Goal: Transaction & Acquisition: Purchase product/service

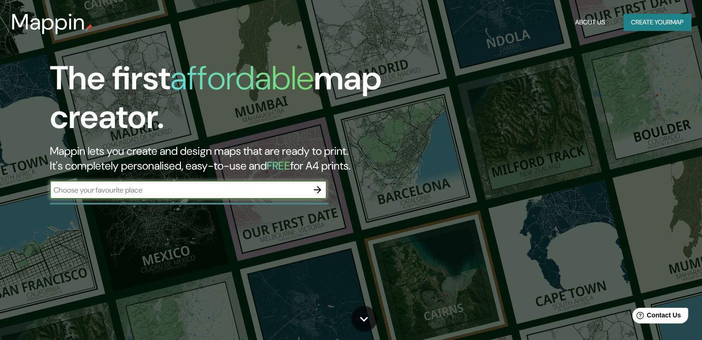
click at [176, 193] on input "text" at bounding box center [179, 190] width 258 height 11
click at [661, 22] on button "Create your map" at bounding box center [656, 22] width 67 height 17
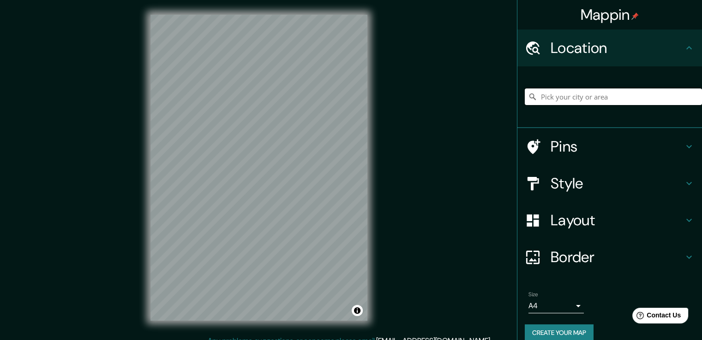
click at [591, 99] on input "Pick your city or area" at bounding box center [613, 97] width 177 height 17
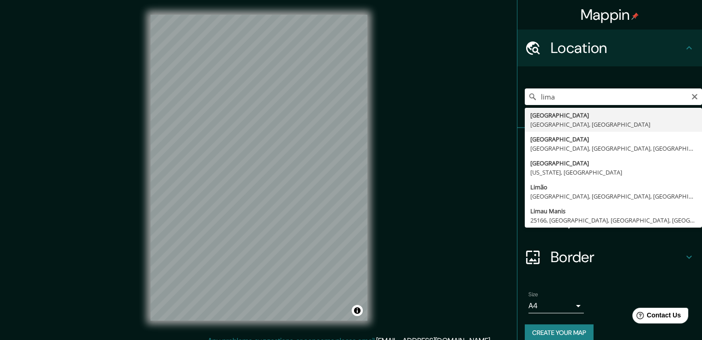
type input "[GEOGRAPHIC_DATA], [GEOGRAPHIC_DATA], [GEOGRAPHIC_DATA]"
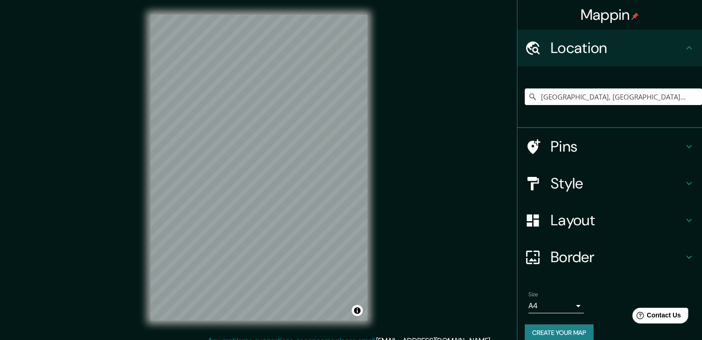
click at [562, 183] on h4 "Style" at bounding box center [616, 183] width 133 height 18
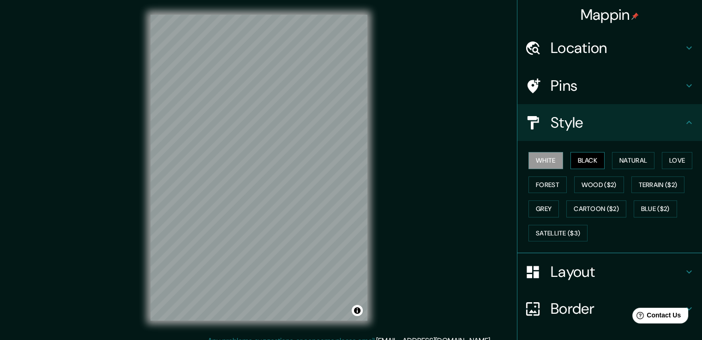
click at [574, 157] on button "Black" at bounding box center [587, 160] width 35 height 17
click at [613, 155] on button "Natural" at bounding box center [633, 160] width 42 height 17
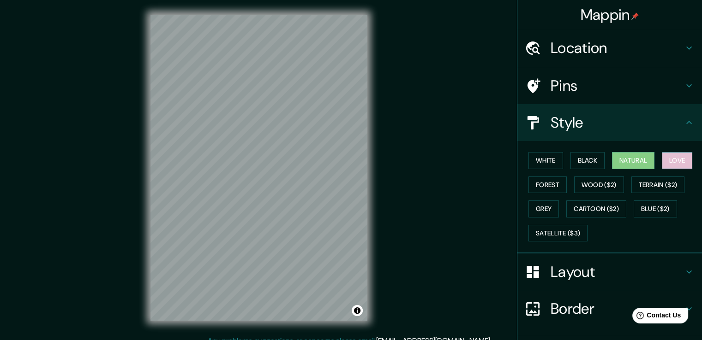
click at [665, 161] on button "Love" at bounding box center [677, 160] width 30 height 17
click at [598, 187] on button "Wood ($2)" at bounding box center [599, 185] width 50 height 17
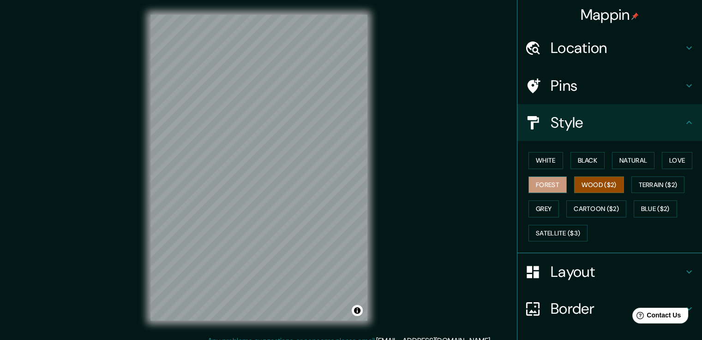
click at [530, 183] on button "Forest" at bounding box center [547, 185] width 38 height 17
click at [534, 211] on button "Grey" at bounding box center [543, 209] width 30 height 17
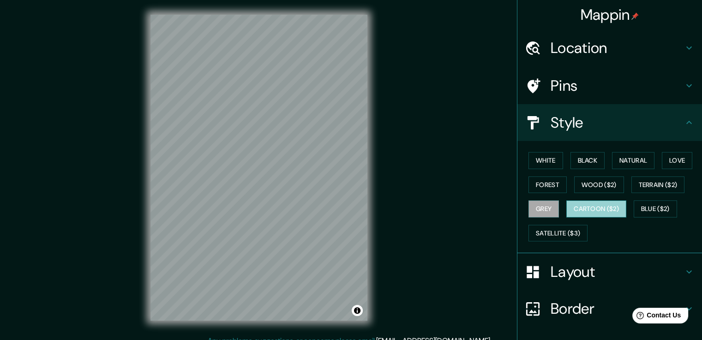
click at [579, 210] on button "Cartoon ($2)" at bounding box center [596, 209] width 60 height 17
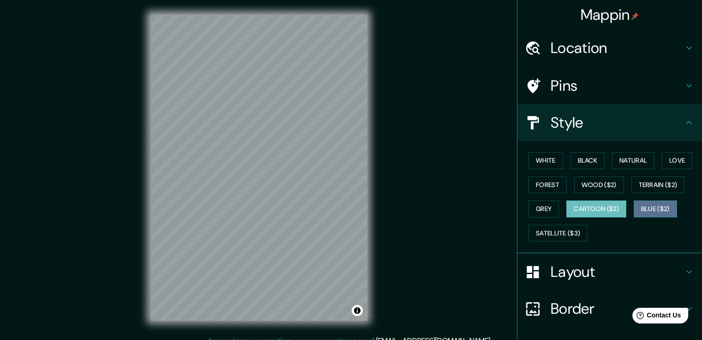
click at [649, 208] on button "Blue ($2)" at bounding box center [654, 209] width 43 height 17
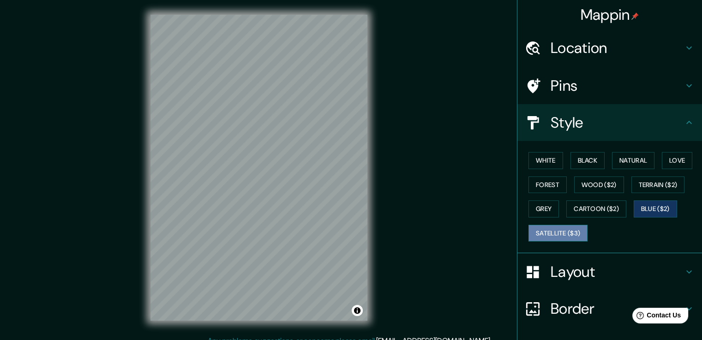
click at [555, 232] on button "Satellite ($3)" at bounding box center [557, 233] width 59 height 17
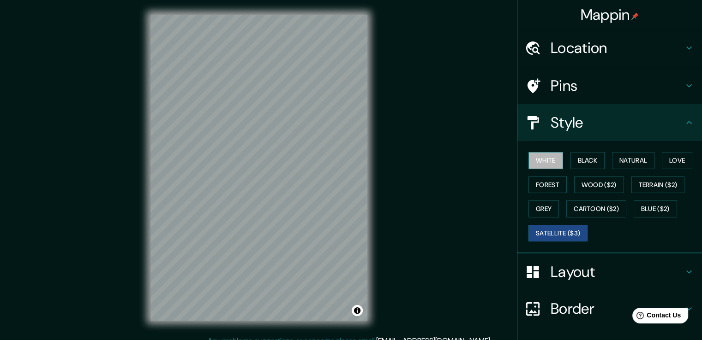
click at [550, 161] on button "White" at bounding box center [545, 160] width 35 height 17
click at [589, 161] on button "Black" at bounding box center [587, 160] width 35 height 17
click at [537, 230] on button "Satellite ($3)" at bounding box center [557, 233] width 59 height 17
click at [585, 156] on button "Black" at bounding box center [587, 160] width 35 height 17
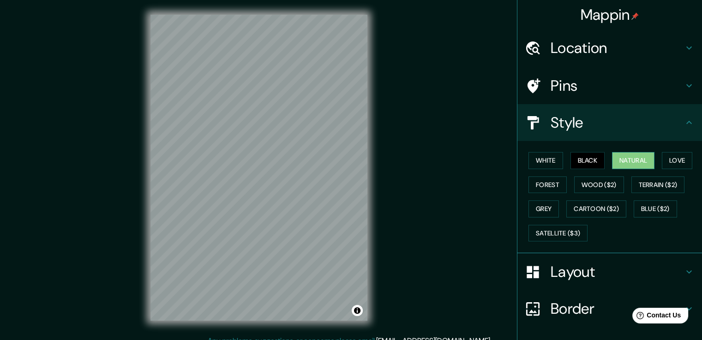
click at [620, 158] on button "Natural" at bounding box center [633, 160] width 42 height 17
click at [681, 159] on button "Love" at bounding box center [677, 160] width 30 height 17
click at [639, 159] on button "Natural" at bounding box center [633, 160] width 42 height 17
click at [579, 125] on h4 "Style" at bounding box center [616, 122] width 133 height 18
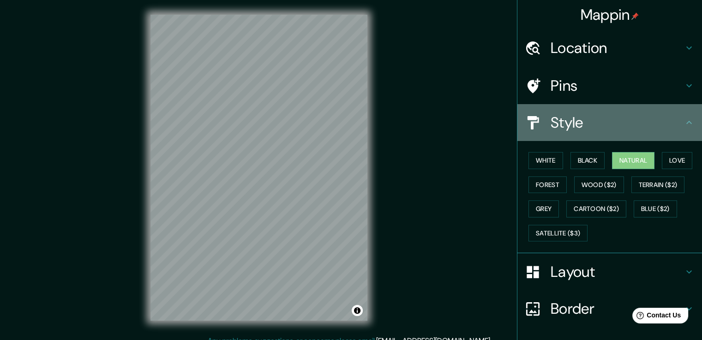
click at [687, 122] on div "Style" at bounding box center [609, 122] width 185 height 37
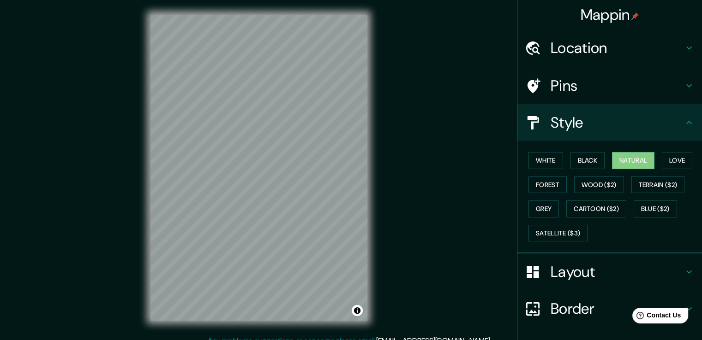
click at [685, 122] on icon at bounding box center [688, 122] width 11 height 11
click at [565, 85] on h4 "Pins" at bounding box center [616, 86] width 133 height 18
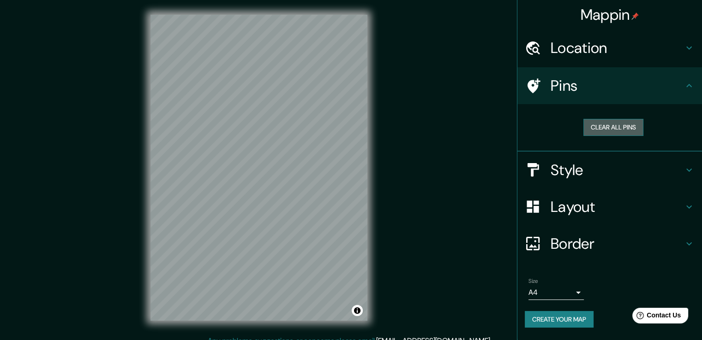
click at [609, 126] on button "Clear all pins" at bounding box center [613, 127] width 60 height 17
click at [600, 84] on h4 "Pins" at bounding box center [616, 86] width 133 height 18
click at [653, 50] on h4 "Location" at bounding box center [616, 48] width 133 height 18
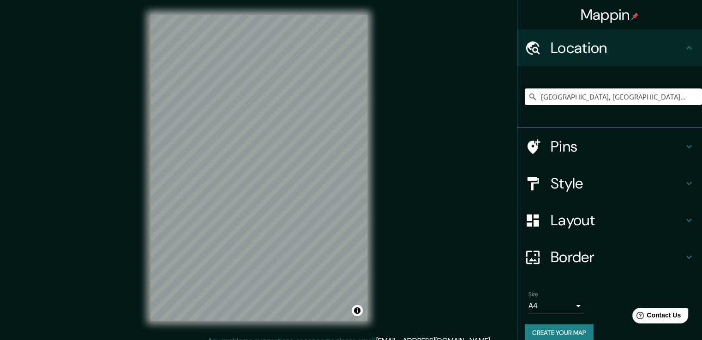
click at [596, 216] on h4 "Layout" at bounding box center [616, 220] width 133 height 18
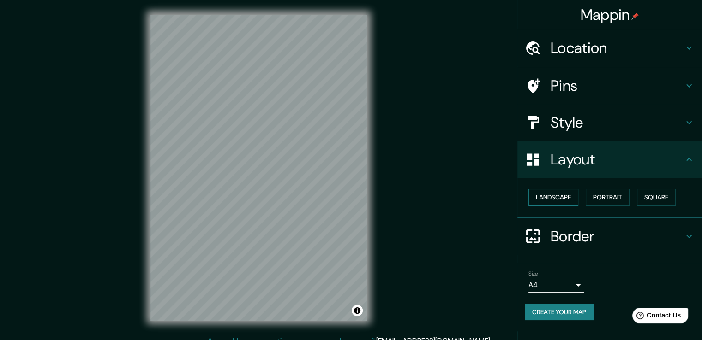
click at [557, 196] on button "Landscape" at bounding box center [553, 197] width 50 height 17
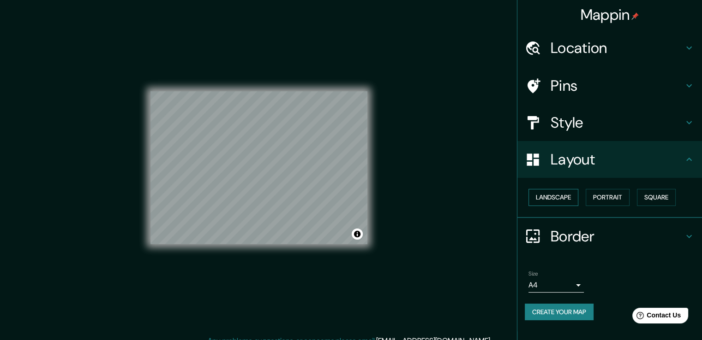
click at [555, 198] on button "Landscape" at bounding box center [553, 197] width 50 height 17
click at [609, 195] on button "Portrait" at bounding box center [607, 197] width 44 height 17
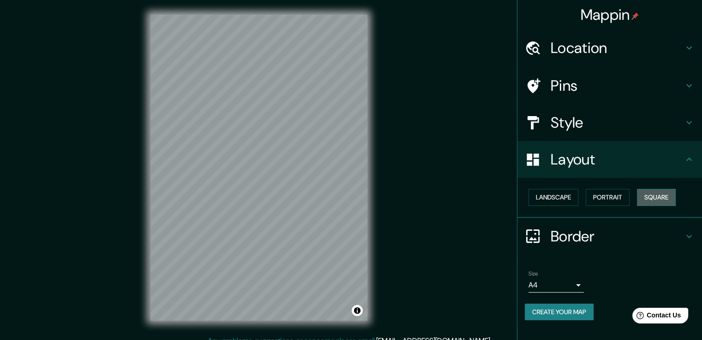
click at [654, 192] on button "Square" at bounding box center [656, 197] width 39 height 17
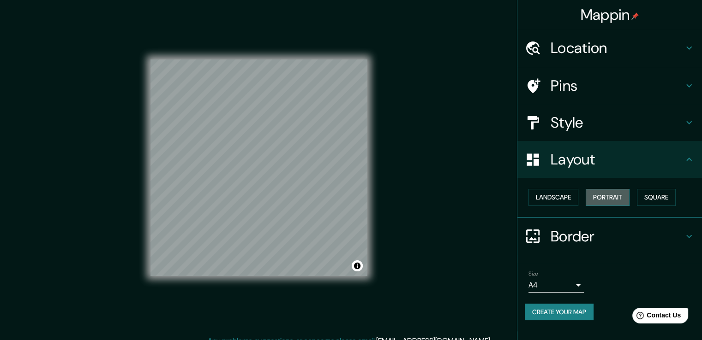
click at [615, 197] on button "Portrait" at bounding box center [607, 197] width 44 height 17
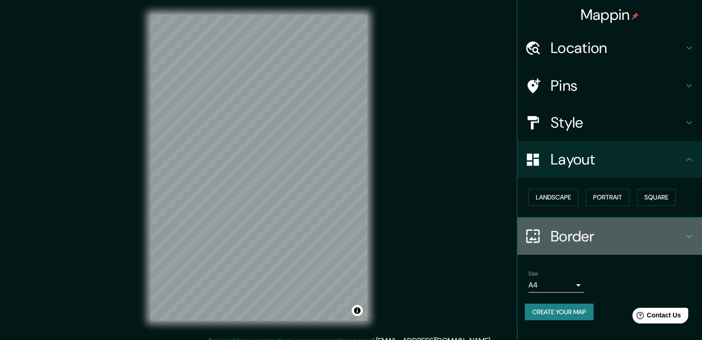
click at [587, 239] on h4 "Border" at bounding box center [616, 236] width 133 height 18
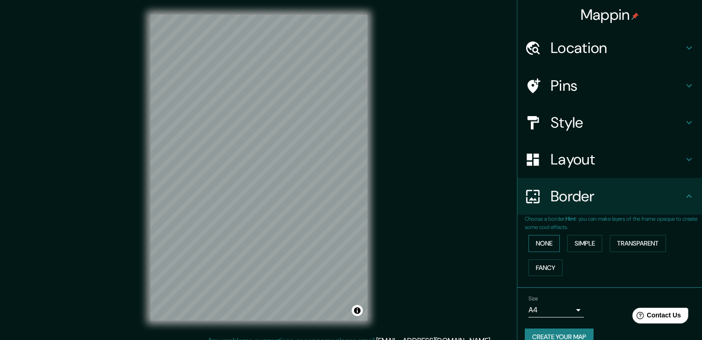
click at [548, 242] on button "None" at bounding box center [543, 243] width 31 height 17
click at [583, 248] on button "Simple" at bounding box center [584, 243] width 35 height 17
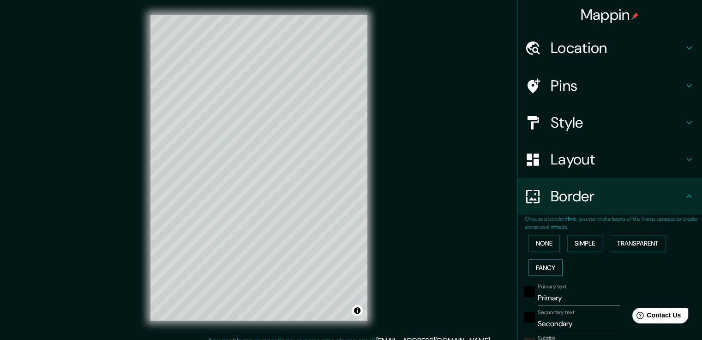
click at [538, 266] on button "Fancy" at bounding box center [545, 268] width 34 height 17
click at [538, 247] on button "None" at bounding box center [543, 243] width 31 height 17
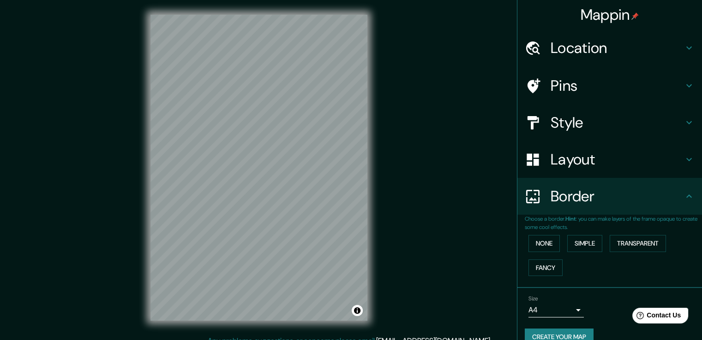
click at [580, 123] on h4 "Style" at bounding box center [616, 122] width 133 height 18
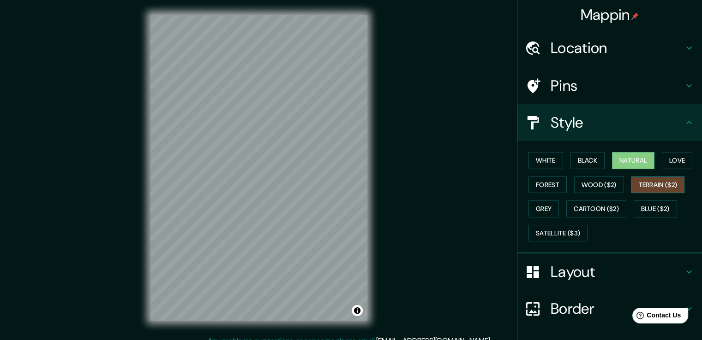
click at [658, 191] on button "Terrain ($2)" at bounding box center [658, 185] width 54 height 17
click at [596, 203] on button "Cartoon ($2)" at bounding box center [596, 209] width 60 height 17
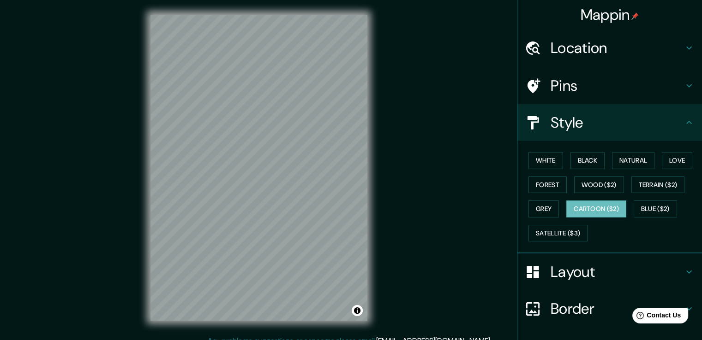
click at [140, 176] on div "© Mapbox © OpenStreetMap Improve this map" at bounding box center [259, 168] width 246 height 336
click at [651, 185] on button "Terrain ($2)" at bounding box center [658, 185] width 54 height 17
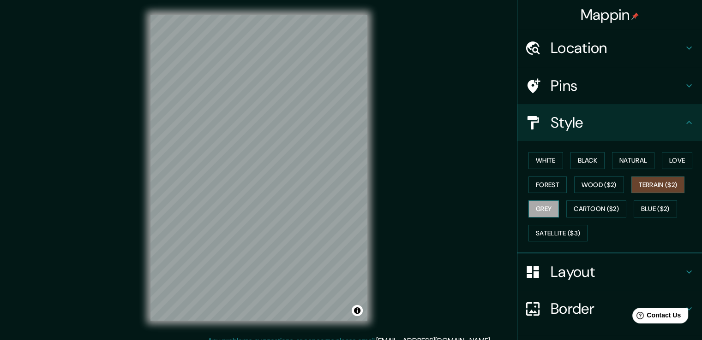
click at [543, 204] on button "Grey" at bounding box center [543, 209] width 30 height 17
click at [589, 159] on button "Black" at bounding box center [587, 160] width 35 height 17
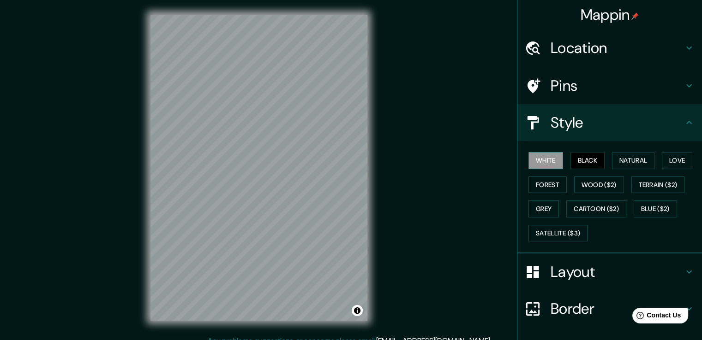
click at [548, 157] on button "White" at bounding box center [545, 160] width 35 height 17
click at [579, 261] on div "Layout" at bounding box center [609, 272] width 185 height 37
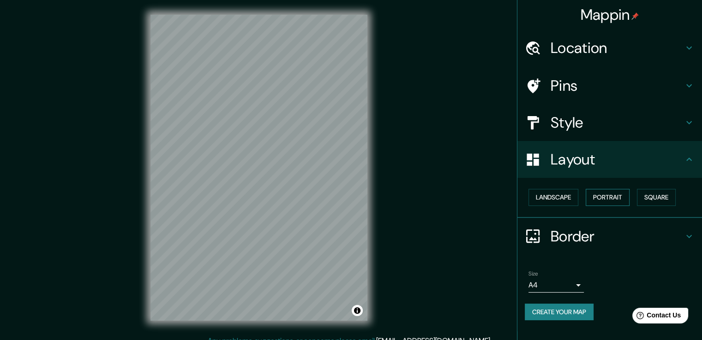
click at [605, 191] on button "Portrait" at bounding box center [607, 197] width 44 height 17
click at [604, 194] on button "Portrait" at bounding box center [607, 197] width 44 height 17
click at [548, 192] on button "Landscape" at bounding box center [553, 197] width 50 height 17
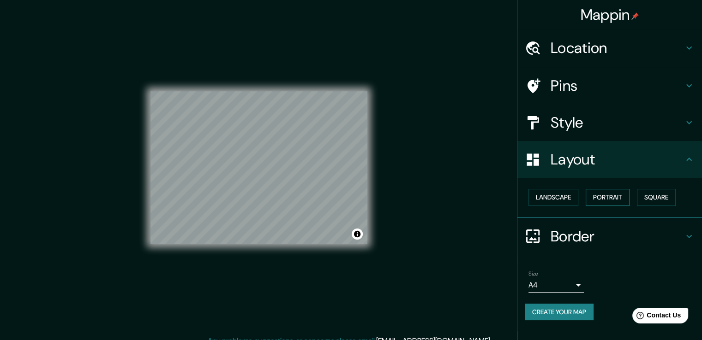
click at [615, 200] on button "Portrait" at bounding box center [607, 197] width 44 height 17
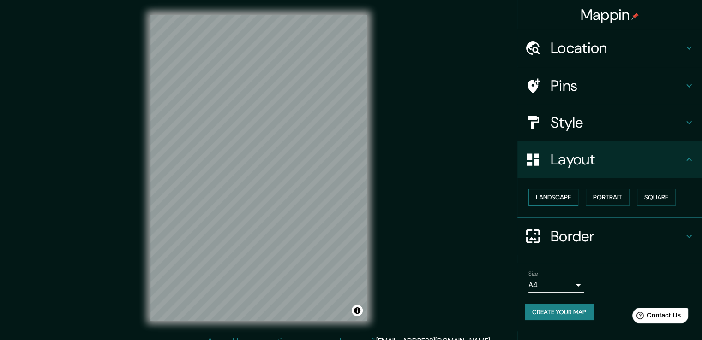
click at [566, 198] on button "Landscape" at bounding box center [553, 197] width 50 height 17
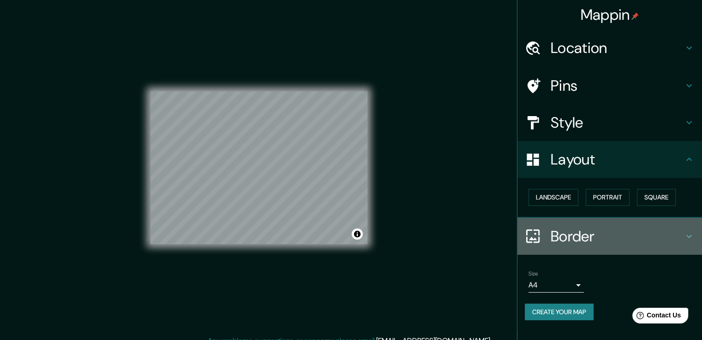
click at [586, 234] on h4 "Border" at bounding box center [616, 236] width 133 height 18
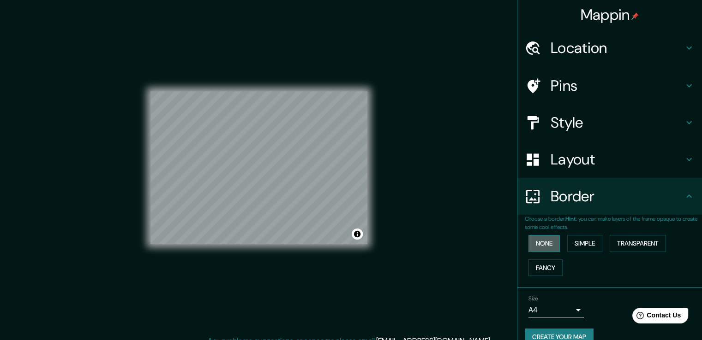
click at [538, 243] on button "None" at bounding box center [543, 243] width 31 height 17
click at [586, 242] on button "Simple" at bounding box center [584, 243] width 35 height 17
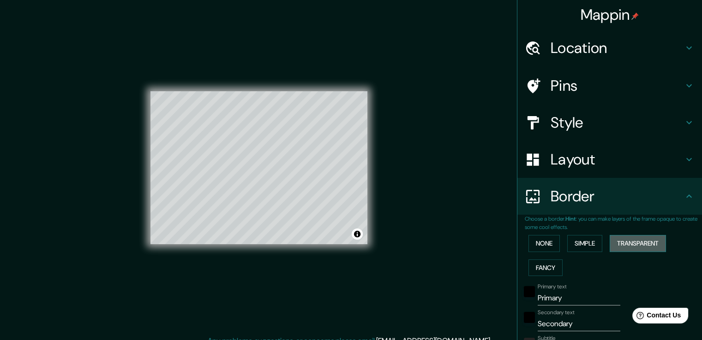
click at [625, 240] on button "Transparent" at bounding box center [637, 243] width 56 height 17
click at [536, 267] on button "Fancy" at bounding box center [545, 268] width 34 height 17
click at [534, 245] on button "None" at bounding box center [543, 243] width 31 height 17
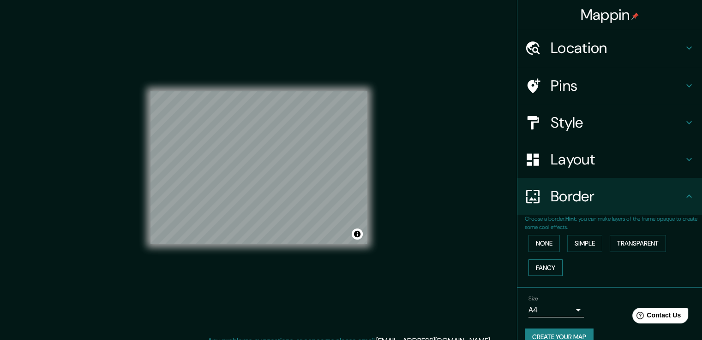
scroll to position [16, 0]
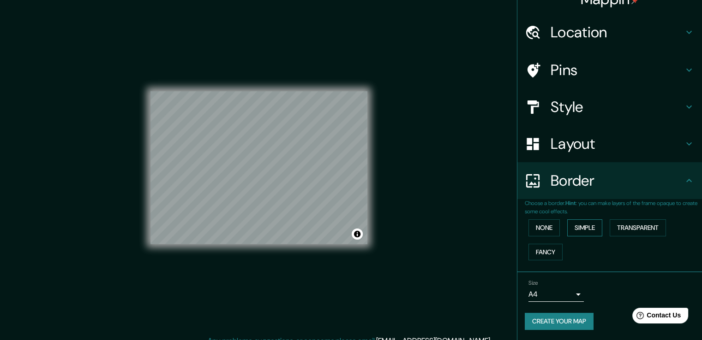
click at [579, 226] on button "Simple" at bounding box center [584, 228] width 35 height 17
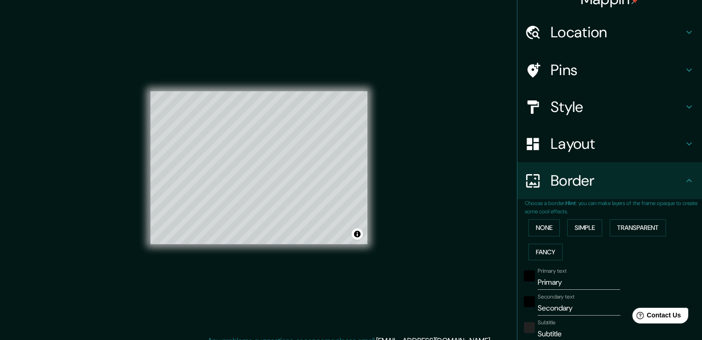
scroll to position [108, 0]
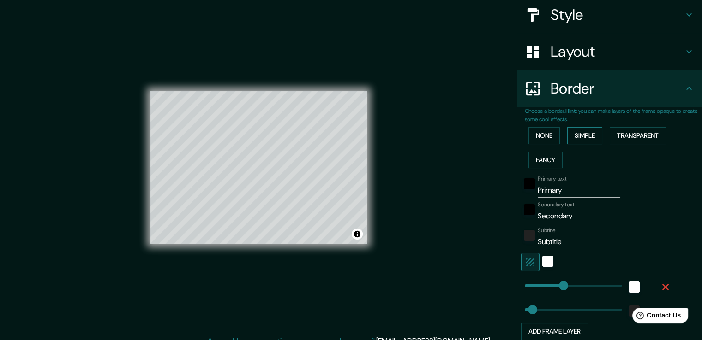
click at [584, 134] on button "Simple" at bounding box center [584, 135] width 35 height 17
type input "38"
type input "186"
type input "38"
type input "106"
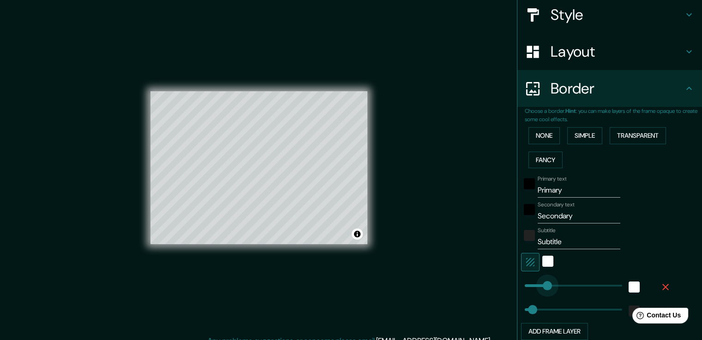
drag, startPoint x: 556, startPoint y: 285, endPoint x: 539, endPoint y: 287, distance: 16.7
type input "38"
type input "166"
drag, startPoint x: 539, startPoint y: 287, endPoint x: 552, endPoint y: 286, distance: 12.5
type input "38"
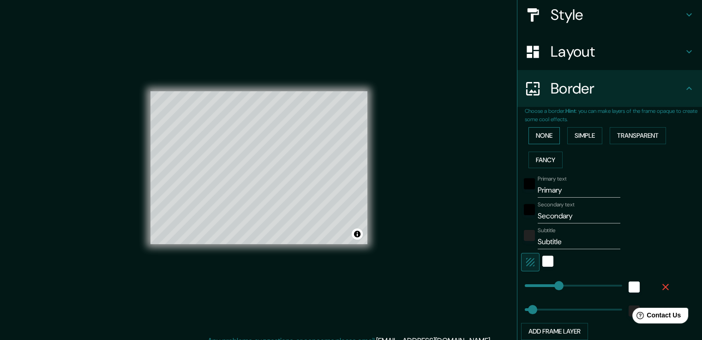
click at [544, 132] on button "None" at bounding box center [543, 135] width 31 height 17
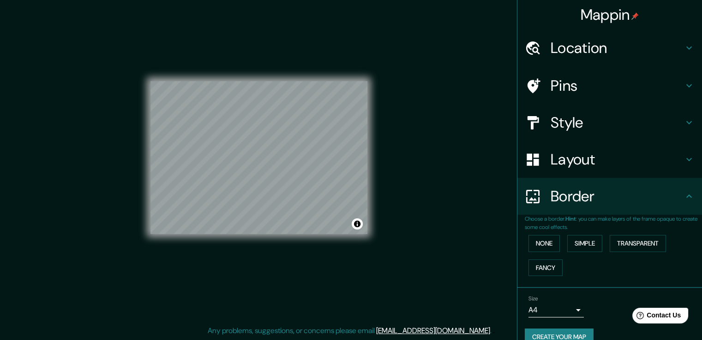
scroll to position [0, 0]
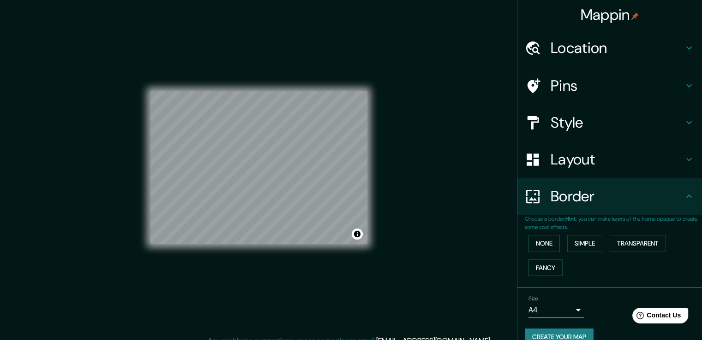
click at [564, 116] on h4 "Style" at bounding box center [616, 122] width 133 height 18
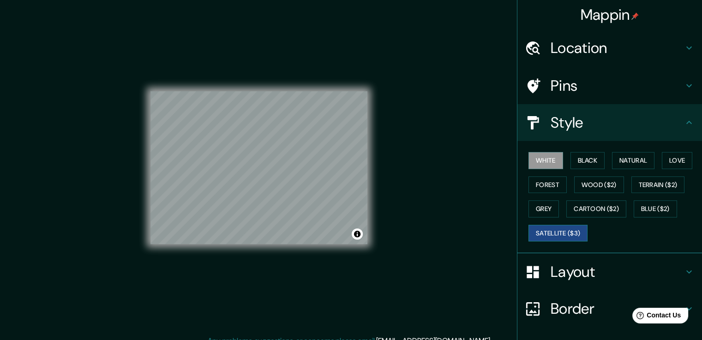
click at [553, 238] on button "Satellite ($3)" at bounding box center [557, 233] width 59 height 17
click at [559, 303] on h4 "Border" at bounding box center [616, 309] width 133 height 18
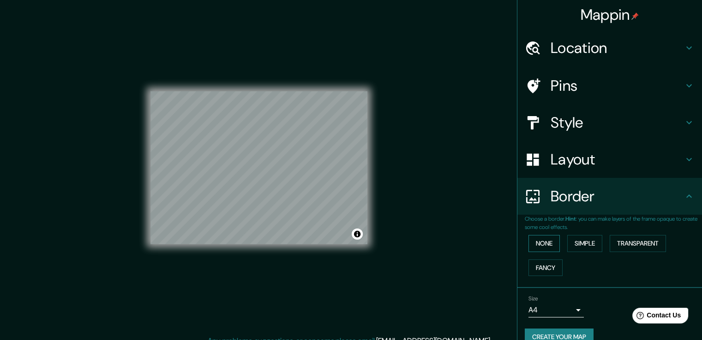
click at [537, 233] on div "None Simple Transparent Fancy" at bounding box center [613, 256] width 177 height 48
click at [538, 241] on button "None" at bounding box center [543, 243] width 31 height 17
click at [552, 161] on h4 "Layout" at bounding box center [616, 159] width 133 height 18
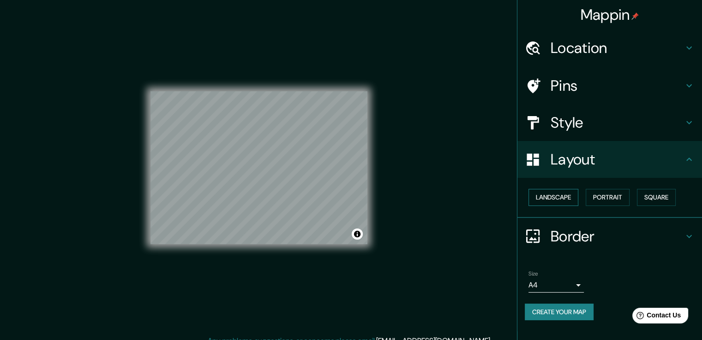
click at [547, 197] on button "Landscape" at bounding box center [553, 197] width 50 height 17
click at [605, 196] on button "Portrait" at bounding box center [607, 197] width 44 height 17
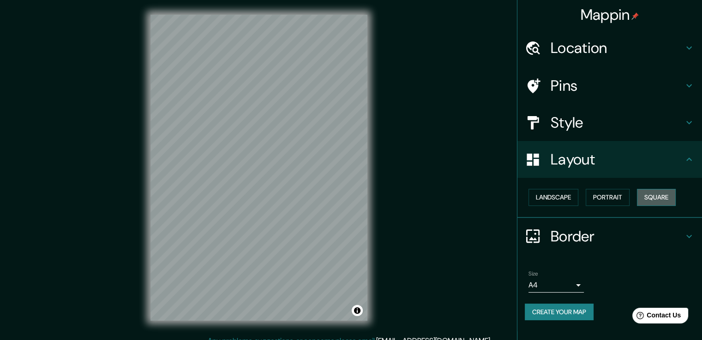
click at [654, 189] on button "Square" at bounding box center [656, 197] width 39 height 17
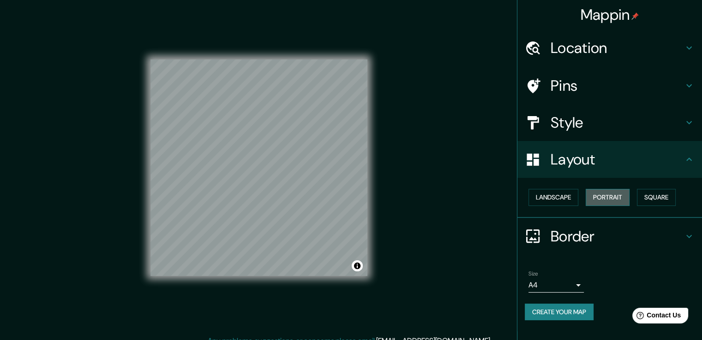
click at [615, 194] on button "Portrait" at bounding box center [607, 197] width 44 height 17
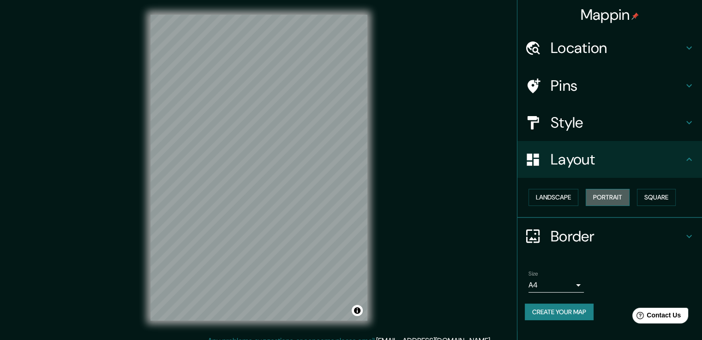
click at [606, 194] on button "Portrait" at bounding box center [607, 197] width 44 height 17
click at [565, 195] on button "Landscape" at bounding box center [553, 197] width 50 height 17
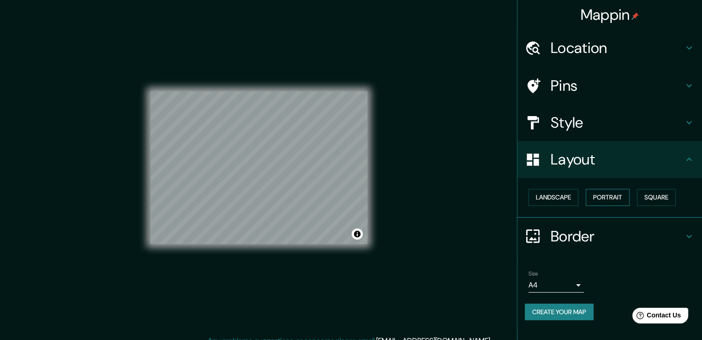
click at [624, 194] on button "Portrait" at bounding box center [607, 197] width 44 height 17
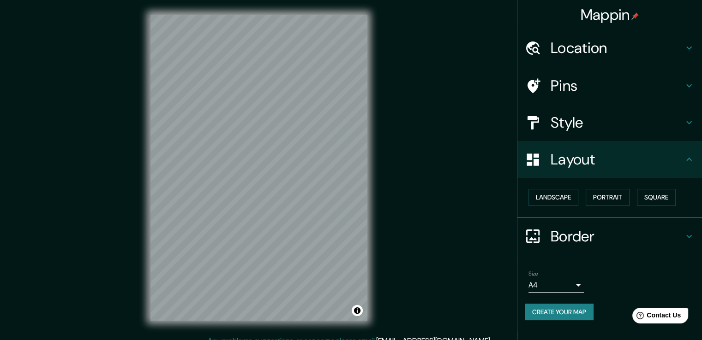
click at [572, 119] on h4 "Style" at bounding box center [616, 122] width 133 height 18
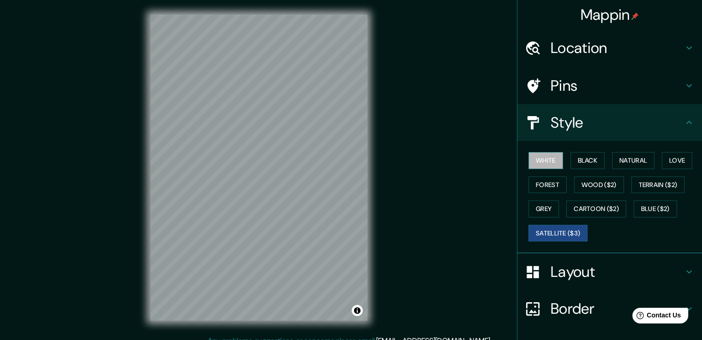
click at [548, 160] on button "White" at bounding box center [545, 160] width 35 height 17
click at [580, 156] on button "Black" at bounding box center [587, 160] width 35 height 17
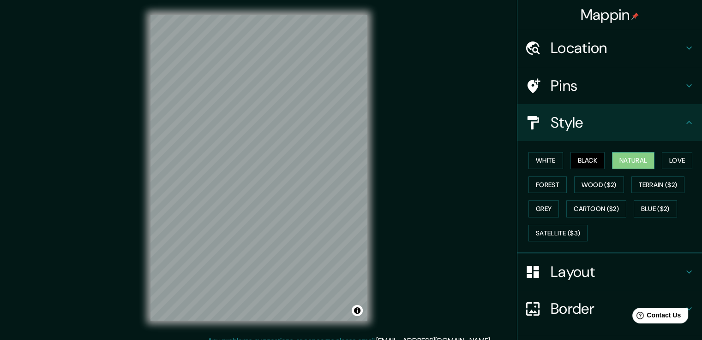
click at [643, 161] on button "Natural" at bounding box center [633, 160] width 42 height 17
click at [580, 157] on button "Black" at bounding box center [587, 160] width 35 height 17
click at [570, 159] on button "Black" at bounding box center [587, 160] width 35 height 17
click at [542, 161] on button "White" at bounding box center [545, 160] width 35 height 17
click at [630, 158] on button "Natural" at bounding box center [633, 160] width 42 height 17
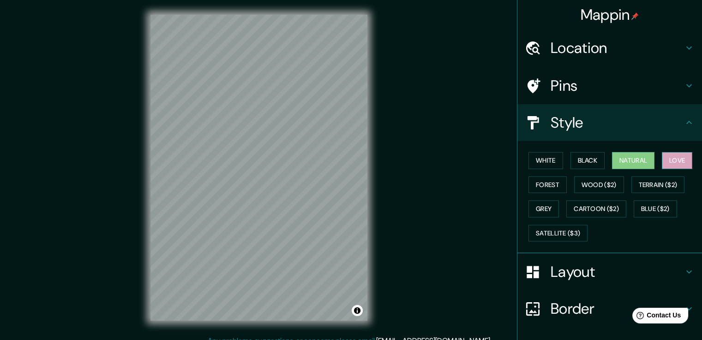
click at [670, 157] on button "Love" at bounding box center [677, 160] width 30 height 17
click at [546, 187] on button "Forest" at bounding box center [547, 185] width 38 height 17
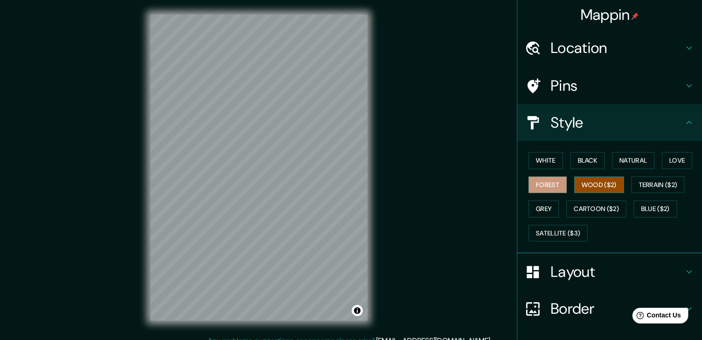
click at [601, 184] on button "Wood ($2)" at bounding box center [599, 185] width 50 height 17
click at [651, 184] on button "Terrain ($2)" at bounding box center [658, 185] width 54 height 17
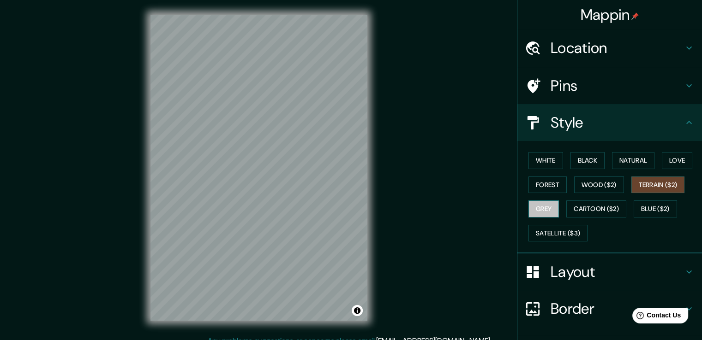
click at [540, 207] on button "Grey" at bounding box center [543, 209] width 30 height 17
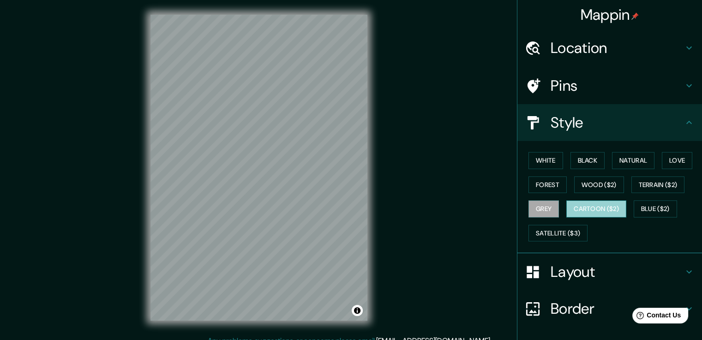
click at [587, 207] on button "Cartoon ($2)" at bounding box center [596, 209] width 60 height 17
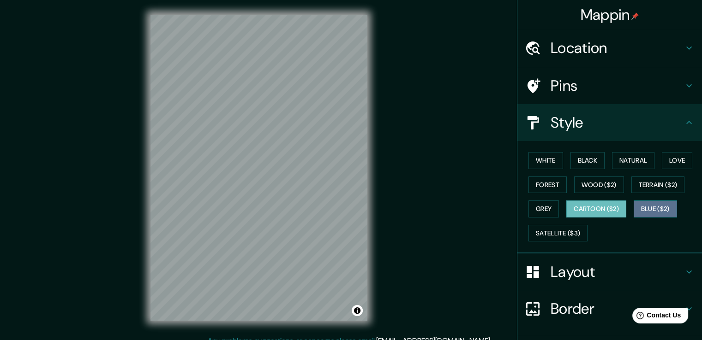
click at [645, 204] on button "Blue ($2)" at bounding box center [654, 209] width 43 height 17
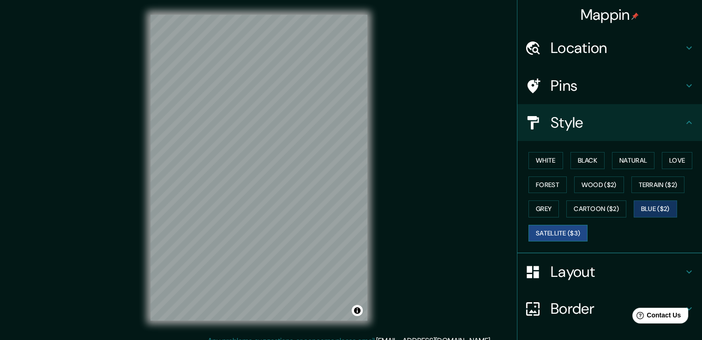
click at [560, 226] on button "Satellite ($3)" at bounding box center [557, 233] width 59 height 17
click at [540, 166] on button "White" at bounding box center [545, 160] width 35 height 17
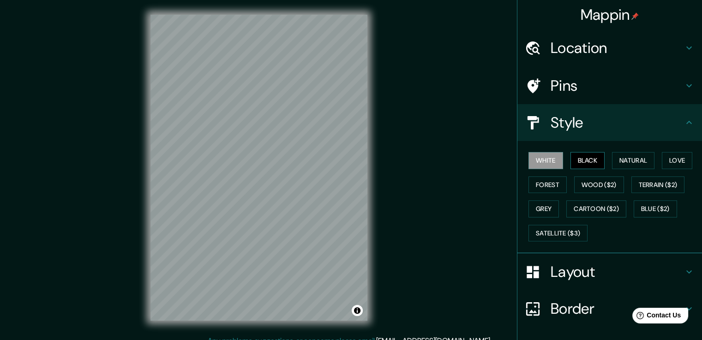
click at [587, 156] on button "Black" at bounding box center [587, 160] width 35 height 17
click at [575, 265] on h4 "Layout" at bounding box center [616, 272] width 133 height 18
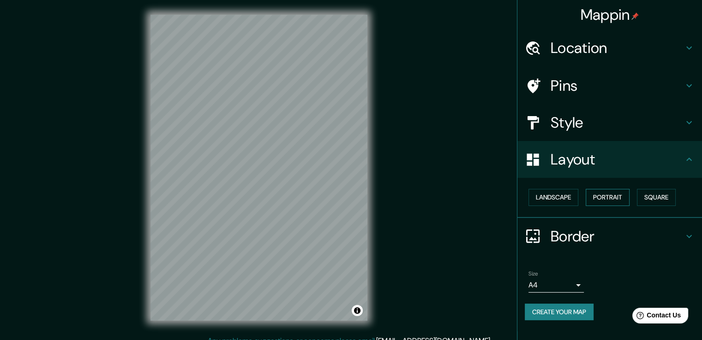
click at [602, 194] on button "Portrait" at bounding box center [607, 197] width 44 height 17
click at [652, 187] on div "Landscape [GEOGRAPHIC_DATA]" at bounding box center [613, 197] width 177 height 24
click at [653, 194] on button "Square" at bounding box center [656, 197] width 39 height 17
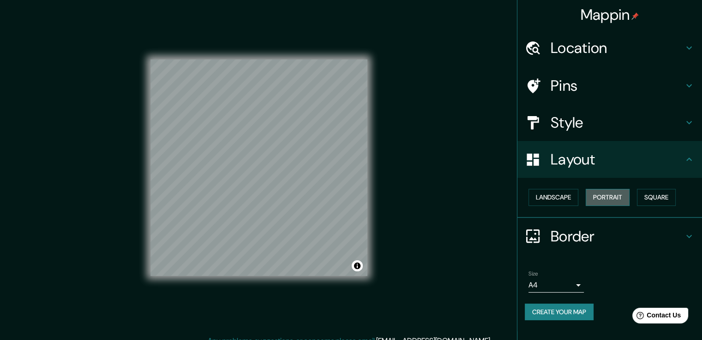
click at [611, 195] on button "Portrait" at bounding box center [607, 197] width 44 height 17
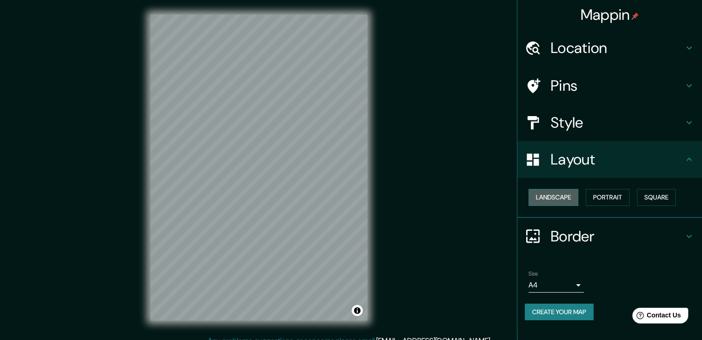
click at [554, 196] on button "Landscape" at bounding box center [553, 197] width 50 height 17
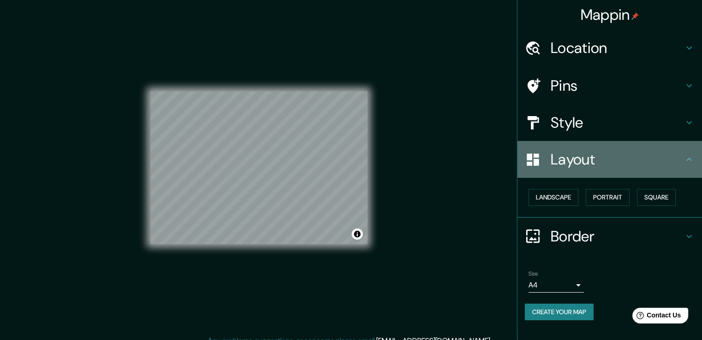
click at [618, 157] on h4 "Layout" at bounding box center [616, 159] width 133 height 18
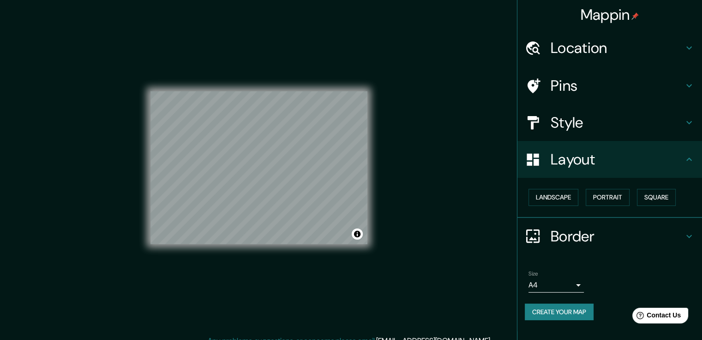
click at [612, 131] on h4 "Style" at bounding box center [616, 122] width 133 height 18
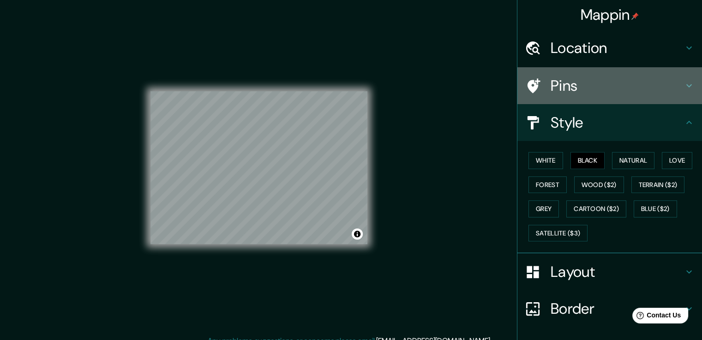
click at [600, 87] on h4 "Pins" at bounding box center [616, 86] width 133 height 18
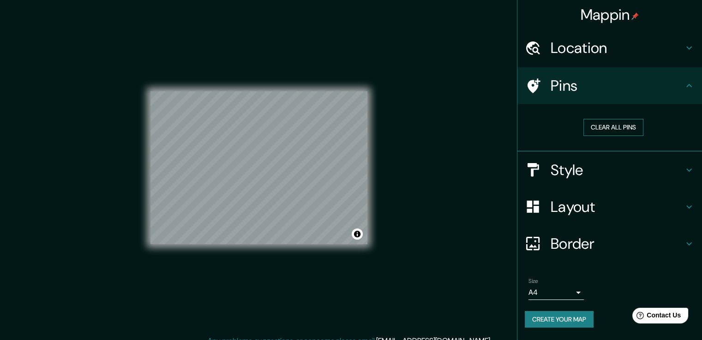
click at [603, 126] on button "Clear all pins" at bounding box center [613, 127] width 60 height 17
click at [603, 128] on button "Clear all pins" at bounding box center [613, 127] width 60 height 17
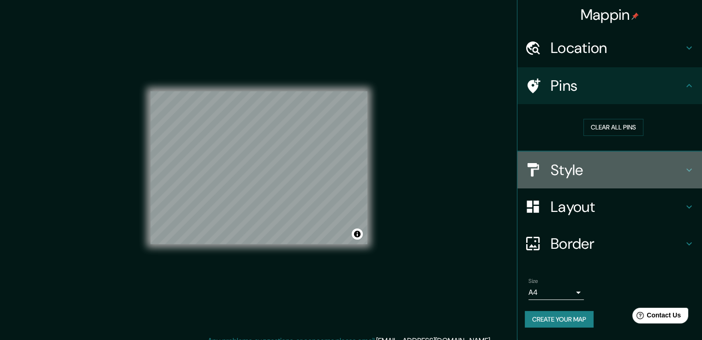
click at [586, 166] on h4 "Style" at bounding box center [616, 170] width 133 height 18
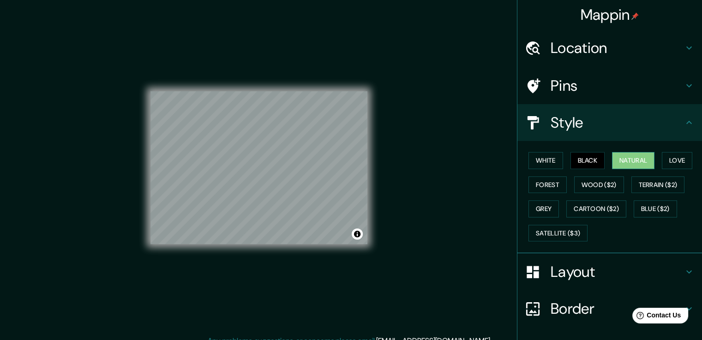
click at [618, 152] on button "Natural" at bounding box center [633, 160] width 42 height 17
click at [579, 157] on button "Black" at bounding box center [587, 160] width 35 height 17
click at [541, 162] on button "White" at bounding box center [545, 160] width 35 height 17
